Goal: Task Accomplishment & Management: Use online tool/utility

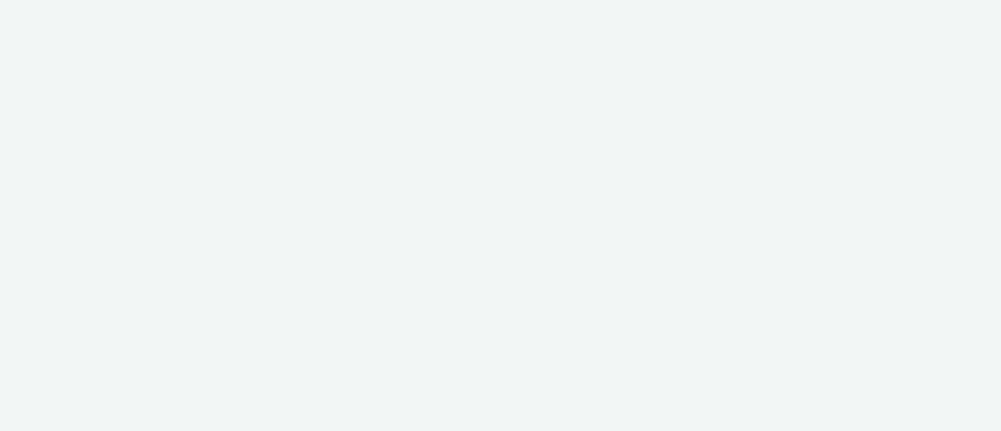
select select "11a7df10-284f-415c-b52a-427acf4c31ae"
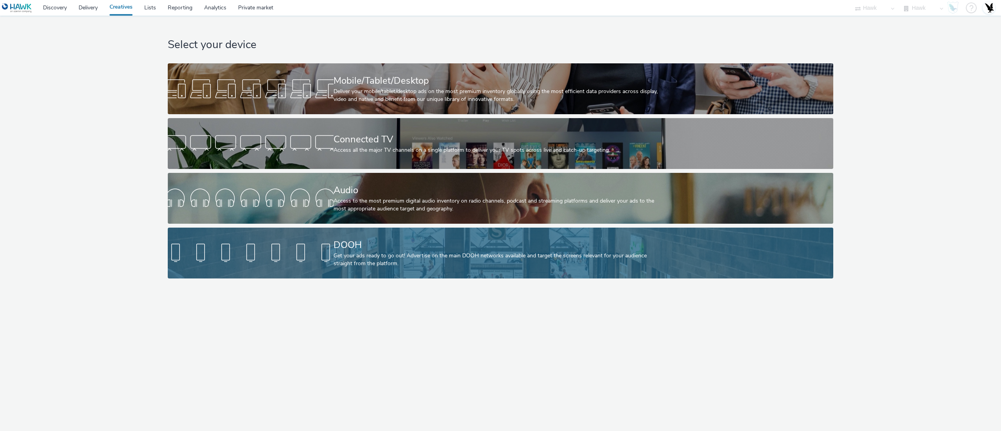
click at [417, 259] on div "Get your ads ready to go out! Advertise on the main DOOH networks available and…" at bounding box center [498, 260] width 331 height 16
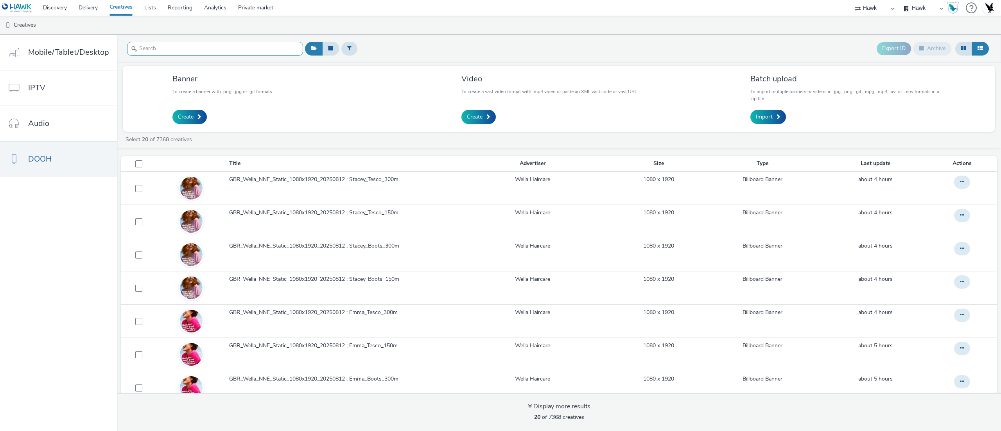
click at [222, 51] on input "text" at bounding box center [215, 49] width 176 height 14
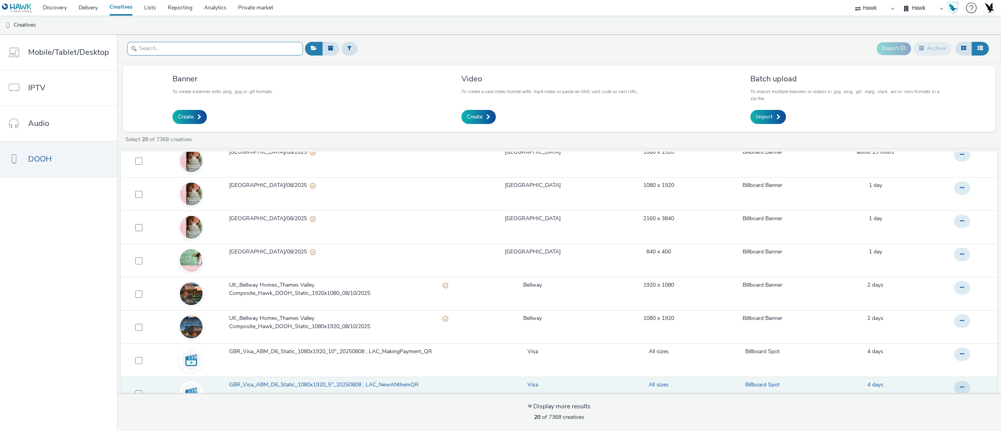
scroll to position [72, 0]
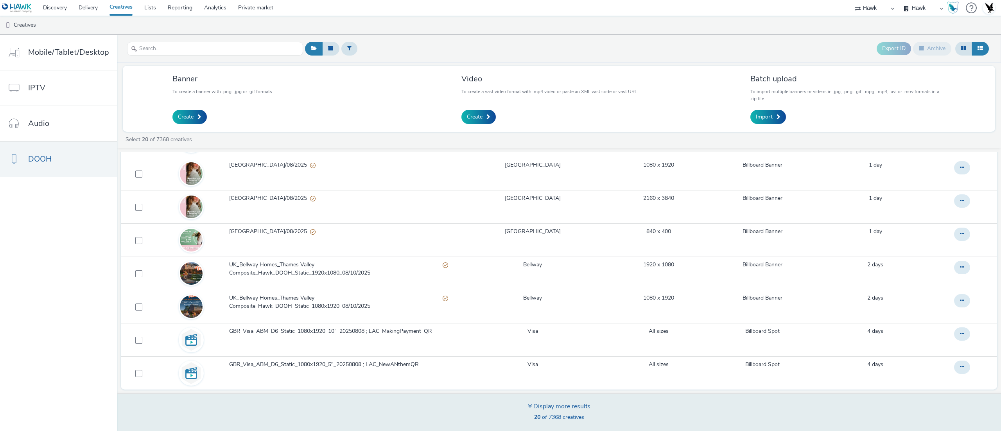
click at [529, 406] on icon at bounding box center [530, 406] width 4 height 6
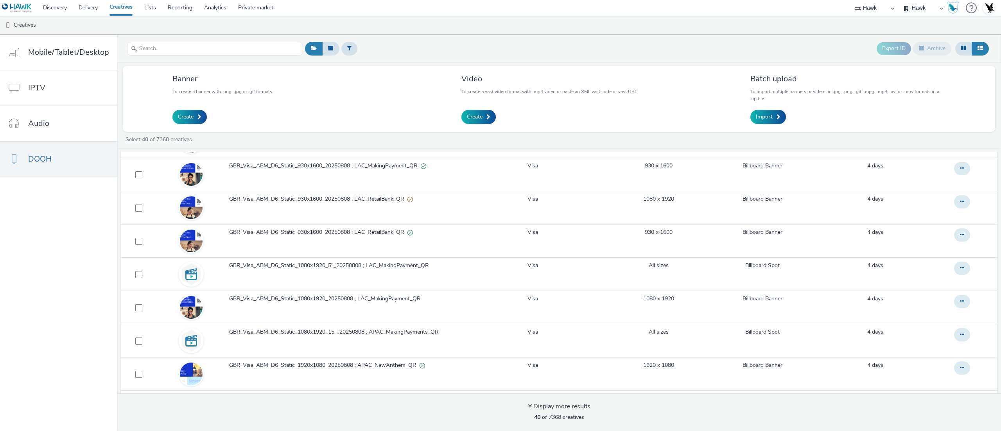
scroll to position [1044, 0]
click at [249, 56] on input "text" at bounding box center [215, 49] width 176 height 14
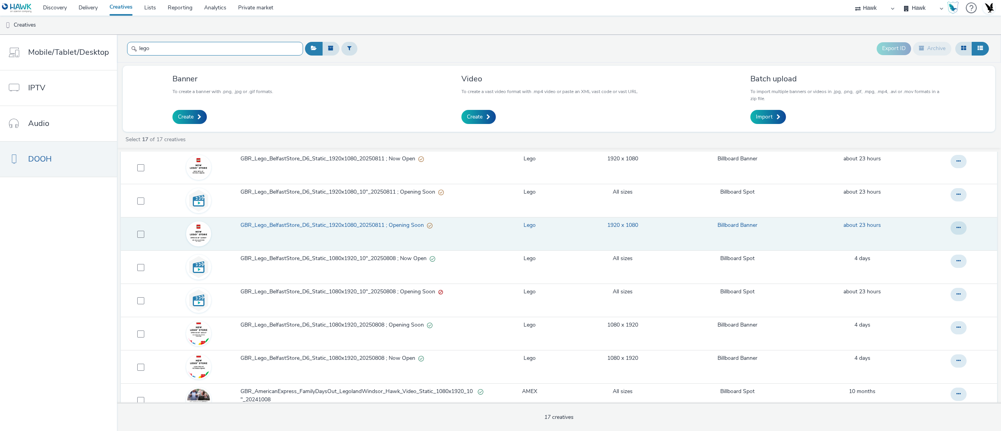
scroll to position [78, 0]
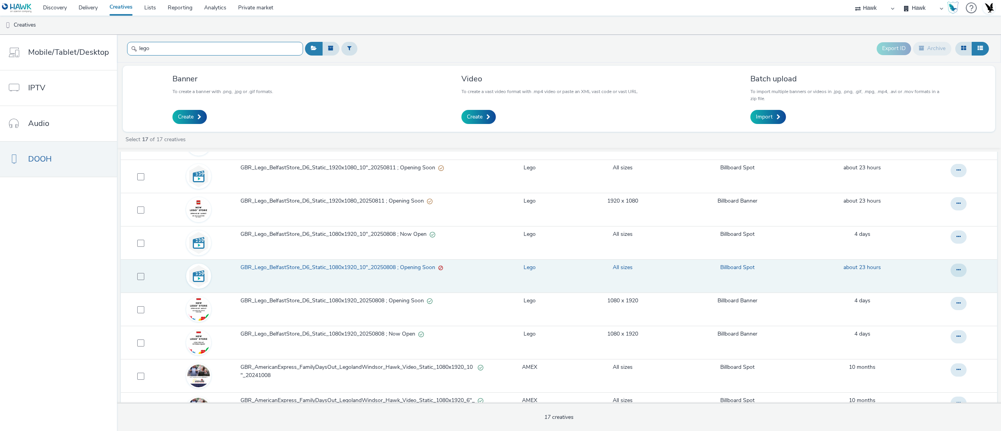
type input "lego"
click at [409, 269] on span "GBR_Lego_BelfastStore_D6_Static_1080x1920_10"_20250808 ; Opening Soon" at bounding box center [339, 268] width 198 height 8
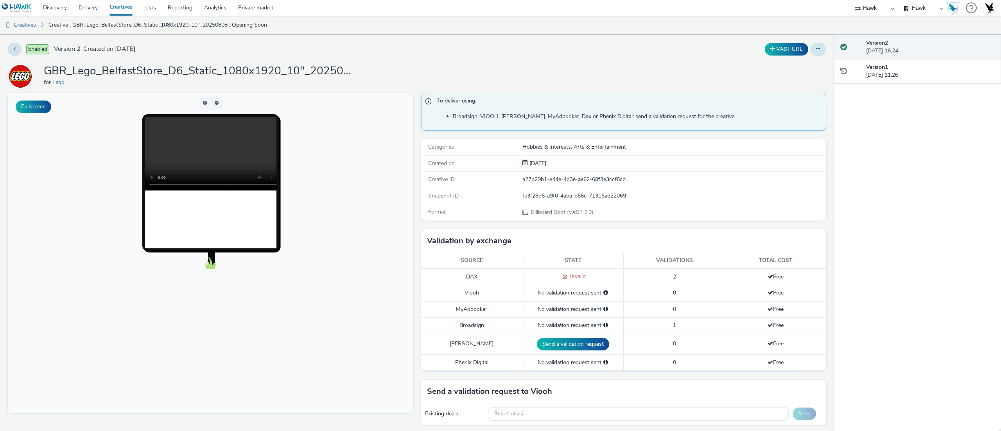
click at [810, 51] on button at bounding box center [818, 49] width 16 height 13
click at [805, 81] on link "Duplicate" at bounding box center [796, 81] width 59 height 16
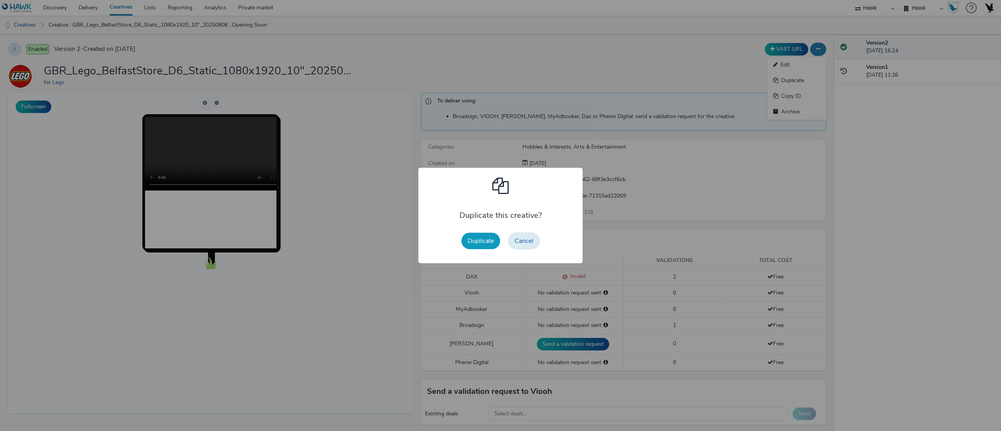
click at [470, 240] on button "Duplicate" at bounding box center [480, 241] width 39 height 16
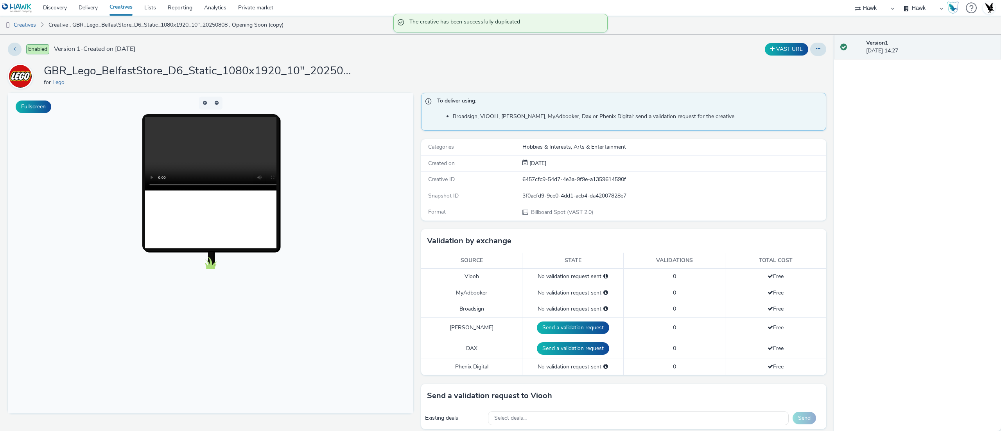
click at [813, 52] on button at bounding box center [818, 49] width 16 height 13
click at [812, 62] on link "Edit" at bounding box center [796, 65] width 59 height 16
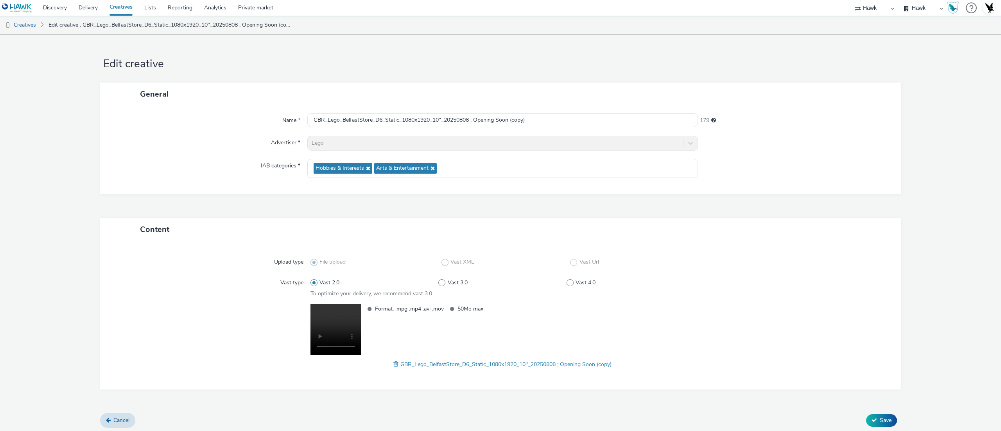
click at [393, 363] on span at bounding box center [396, 364] width 7 height 9
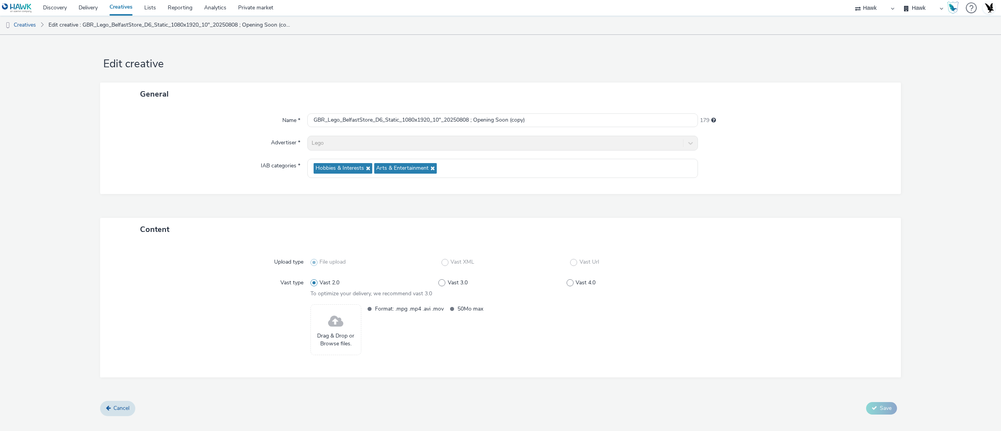
click at [342, 317] on span at bounding box center [335, 321] width 15 height 21
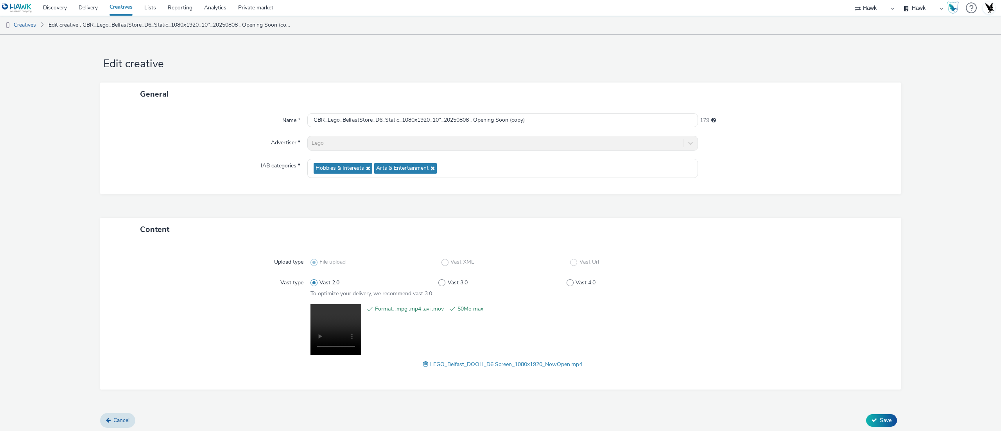
click at [187, 210] on div "General Name * GBR_Lego_BelfastStore_D6_Static_1080x1920_10"_20250808 ; Opening…" at bounding box center [500, 149] width 801 height 135
click at [578, 115] on input "GBR_Lego_BelfastStore_D6_Static_1080x1920_10"_20250808 ; Opening Soon (copy)" at bounding box center [502, 120] width 391 height 14
click at [423, 362] on span at bounding box center [426, 364] width 7 height 9
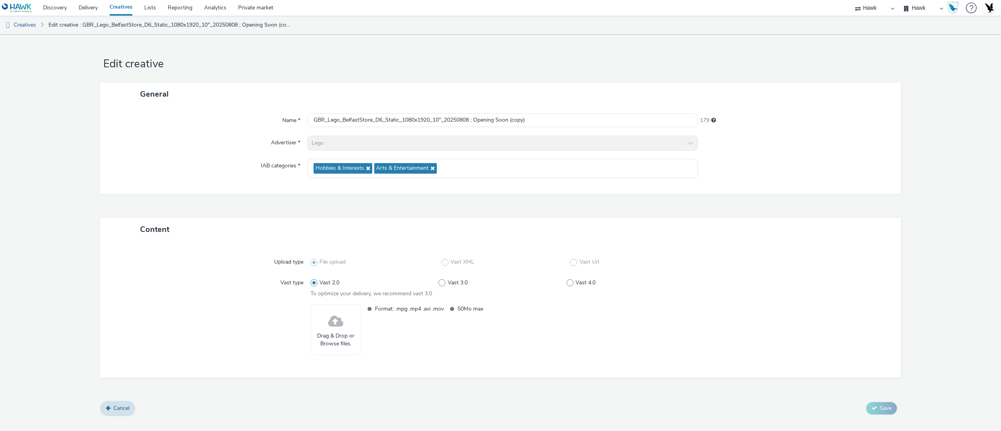
click at [368, 322] on div "Format: .mpg .mp4 .avi .mov 50Mo max" at bounding box center [529, 329] width 332 height 51
click at [340, 324] on span at bounding box center [335, 321] width 15 height 21
drag, startPoint x: 536, startPoint y: 119, endPoint x: 508, endPoint y: 161, distance: 50.7
click at [508, 161] on div "Name * GBR_Lego_BelfastStore_D6_Static_1080x1920_10"_20250808 ; Opening Soon (c…" at bounding box center [500, 150] width 801 height 88
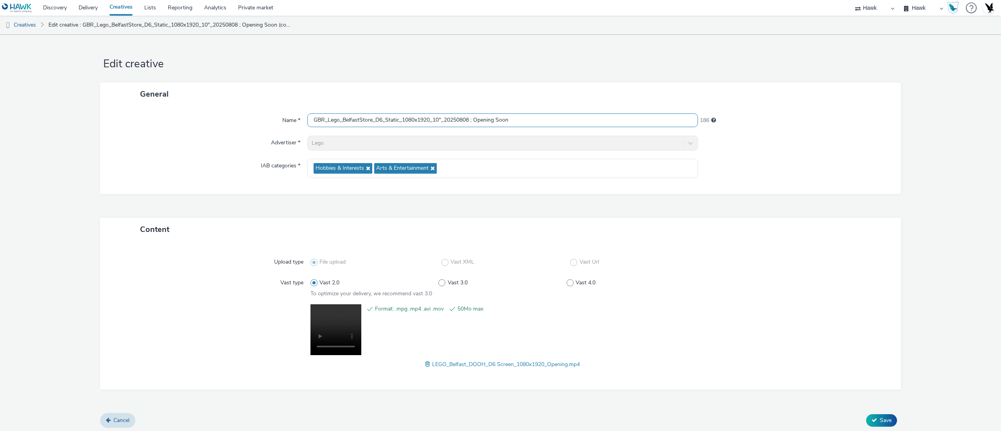
drag, startPoint x: 470, startPoint y: 122, endPoint x: 461, endPoint y: 127, distance: 10.9
click at [461, 127] on div "GBR_Lego_BelfastStore_D6_Static_1080x1920_10"_20250808 ; Opening Soon" at bounding box center [502, 120] width 391 height 14
type input "GBR_Lego_BelfastStore_D6_Static_1080x1920_10"_20250812 ; Opening Soon"
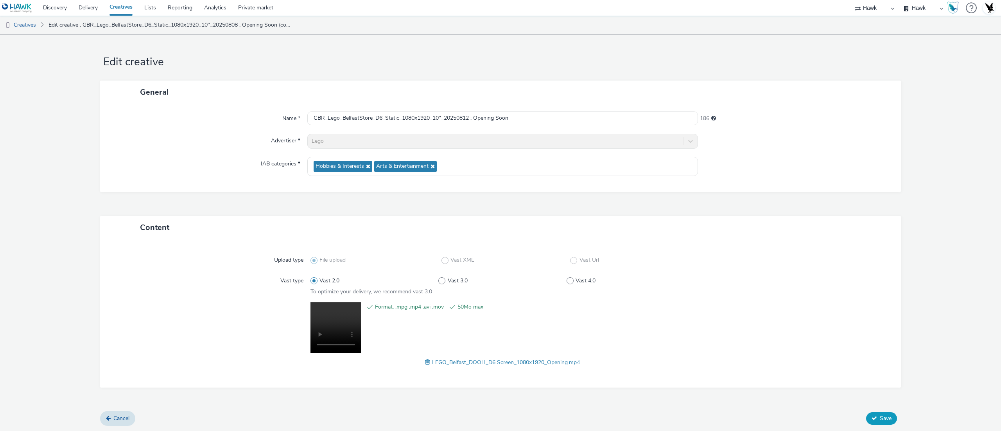
click at [880, 420] on span "Save" at bounding box center [886, 417] width 12 height 7
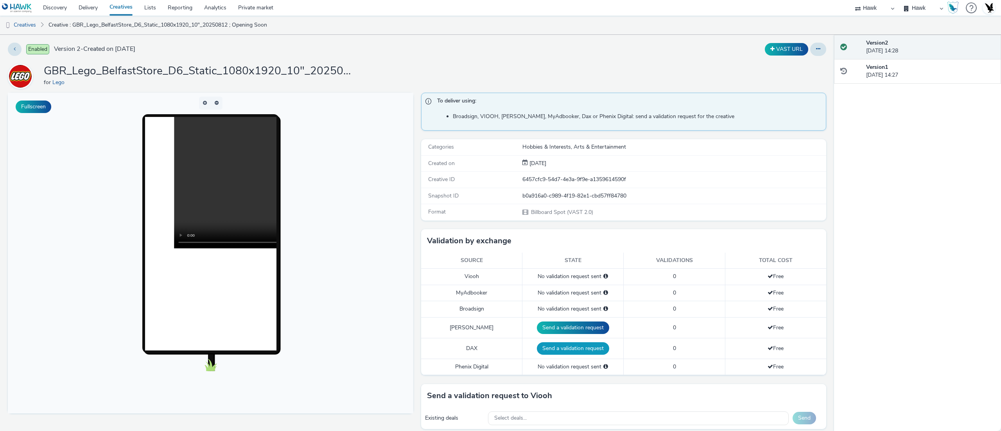
click at [572, 348] on button "Send a validation request" at bounding box center [573, 348] width 72 height 13
